Goal: Check status

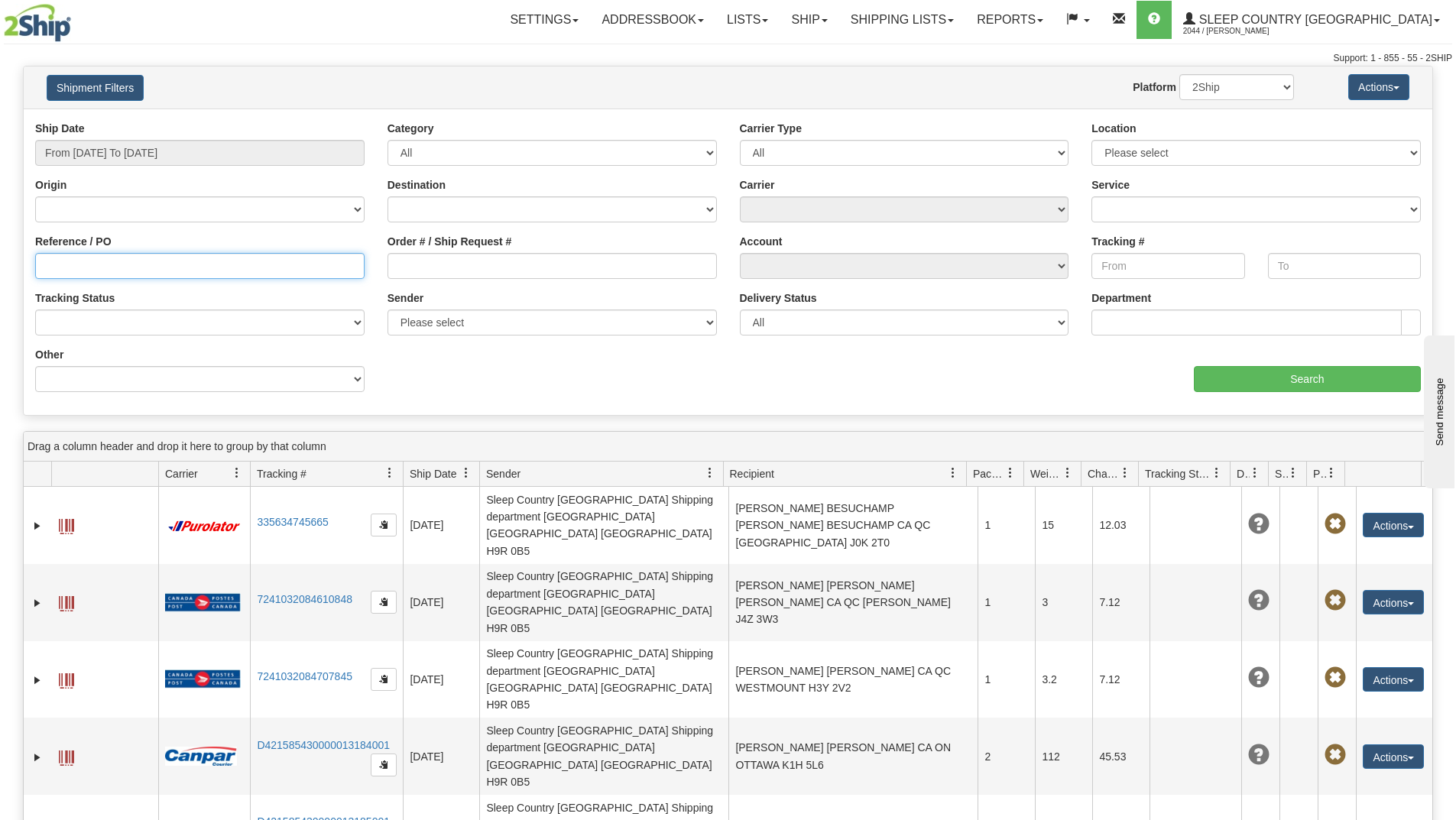
click at [124, 270] on input "Reference / PO" at bounding box center [200, 266] width 329 height 26
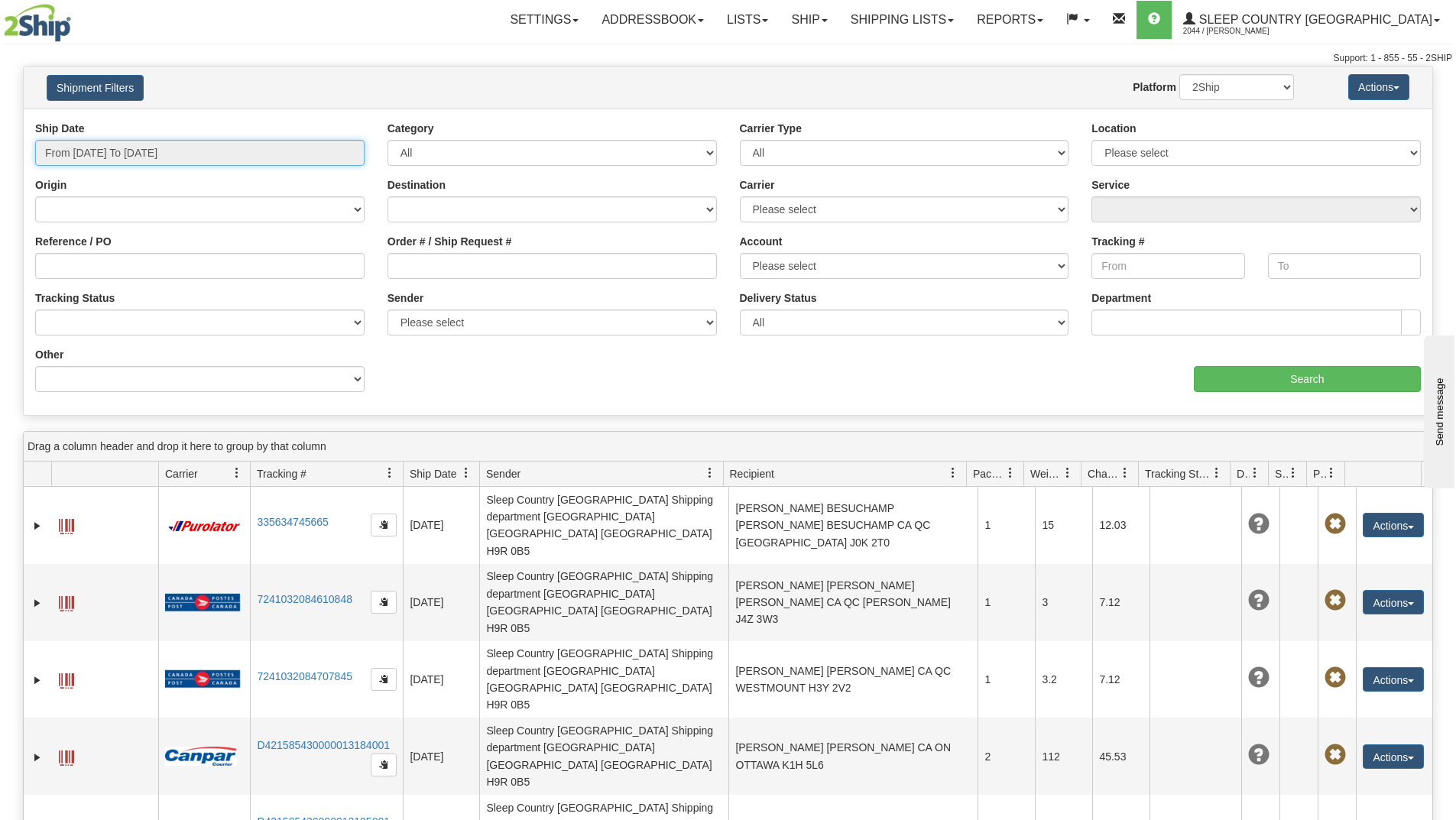
click at [126, 157] on input "From [DATE] To [DATE]" at bounding box center [200, 153] width 329 height 26
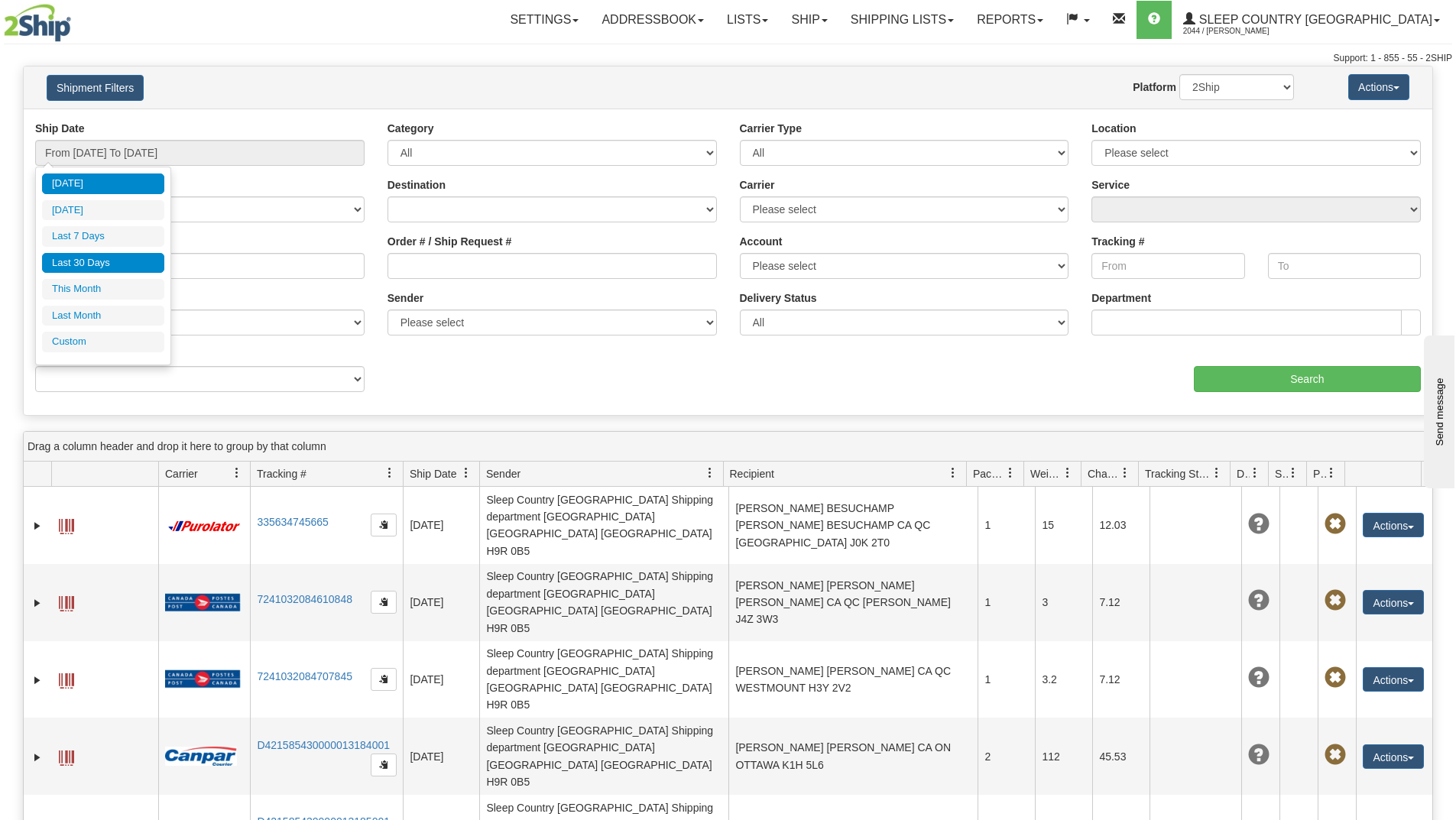
click at [91, 267] on li "Last 30 Days" at bounding box center [104, 264] width 123 height 21
type input "From [DATE] To [DATE]"
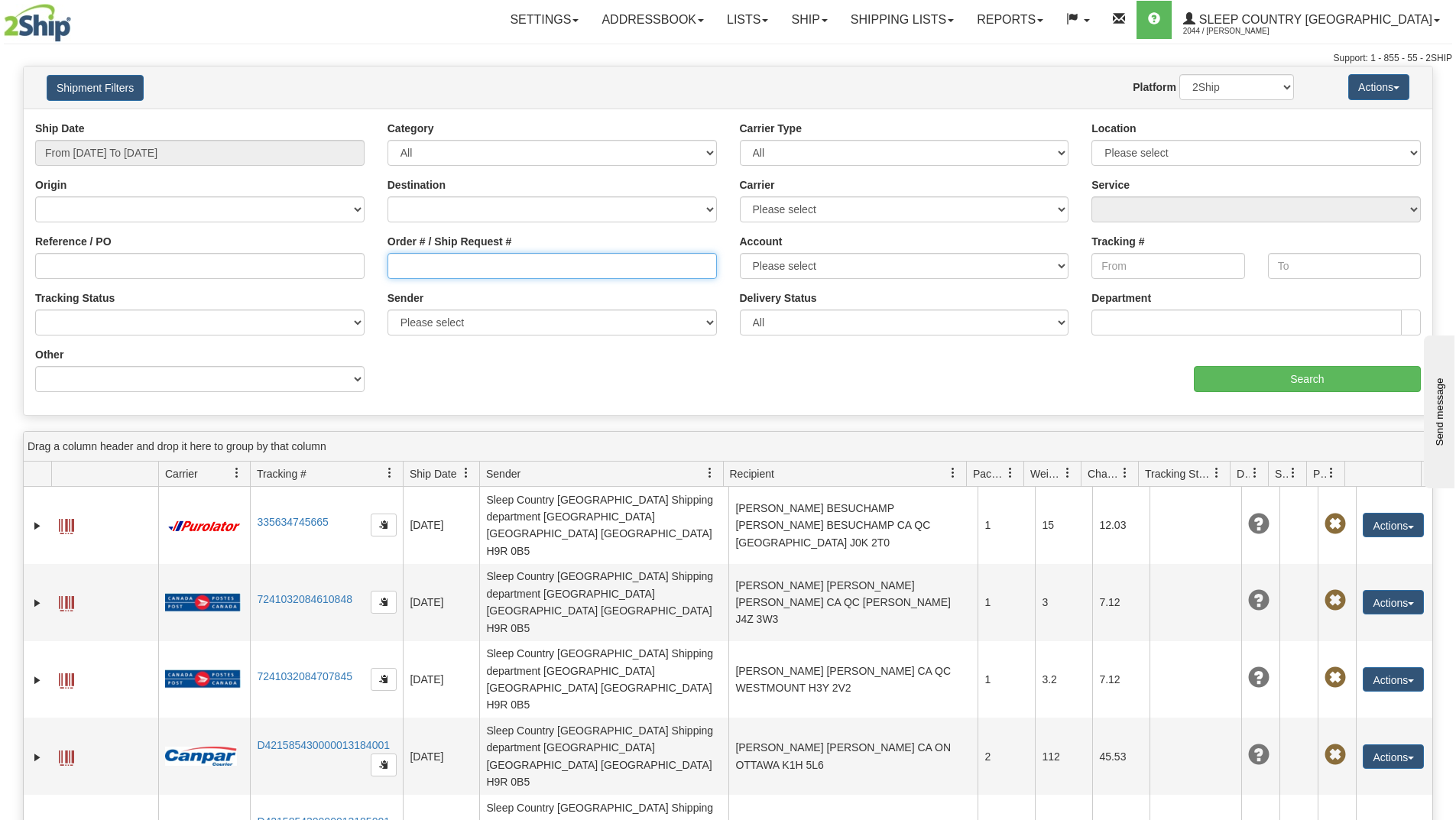
click at [441, 264] on input "Order # / Ship Request #" at bounding box center [552, 266] width 329 height 26
paste input "9002H995142"
type input "9002H995142"
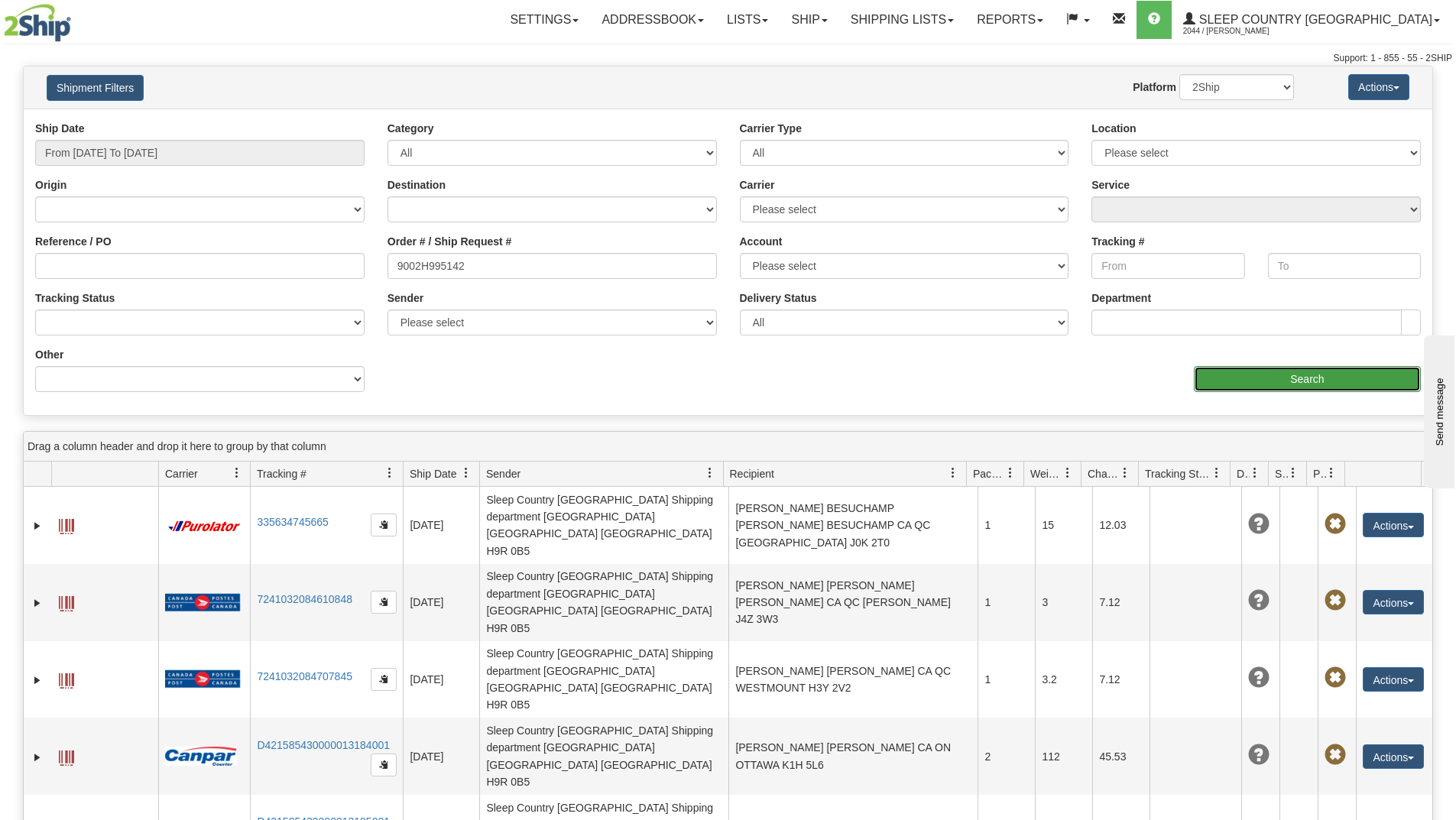
click at [1210, 385] on input "Search" at bounding box center [1307, 379] width 227 height 26
